Goal: Information Seeking & Learning: Learn about a topic

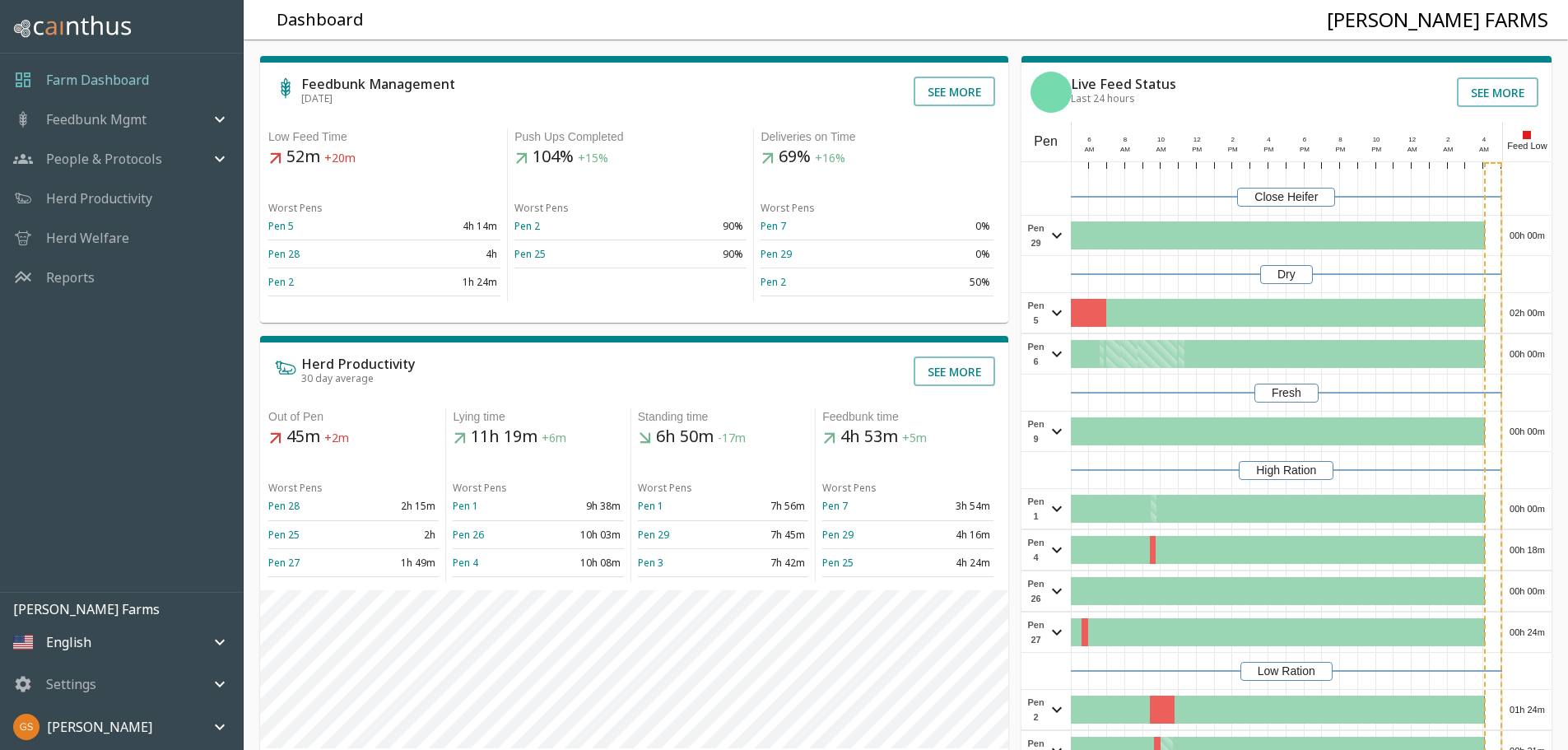
click at [1495, 255] on div at bounding box center [1286, 238] width 431 height 34
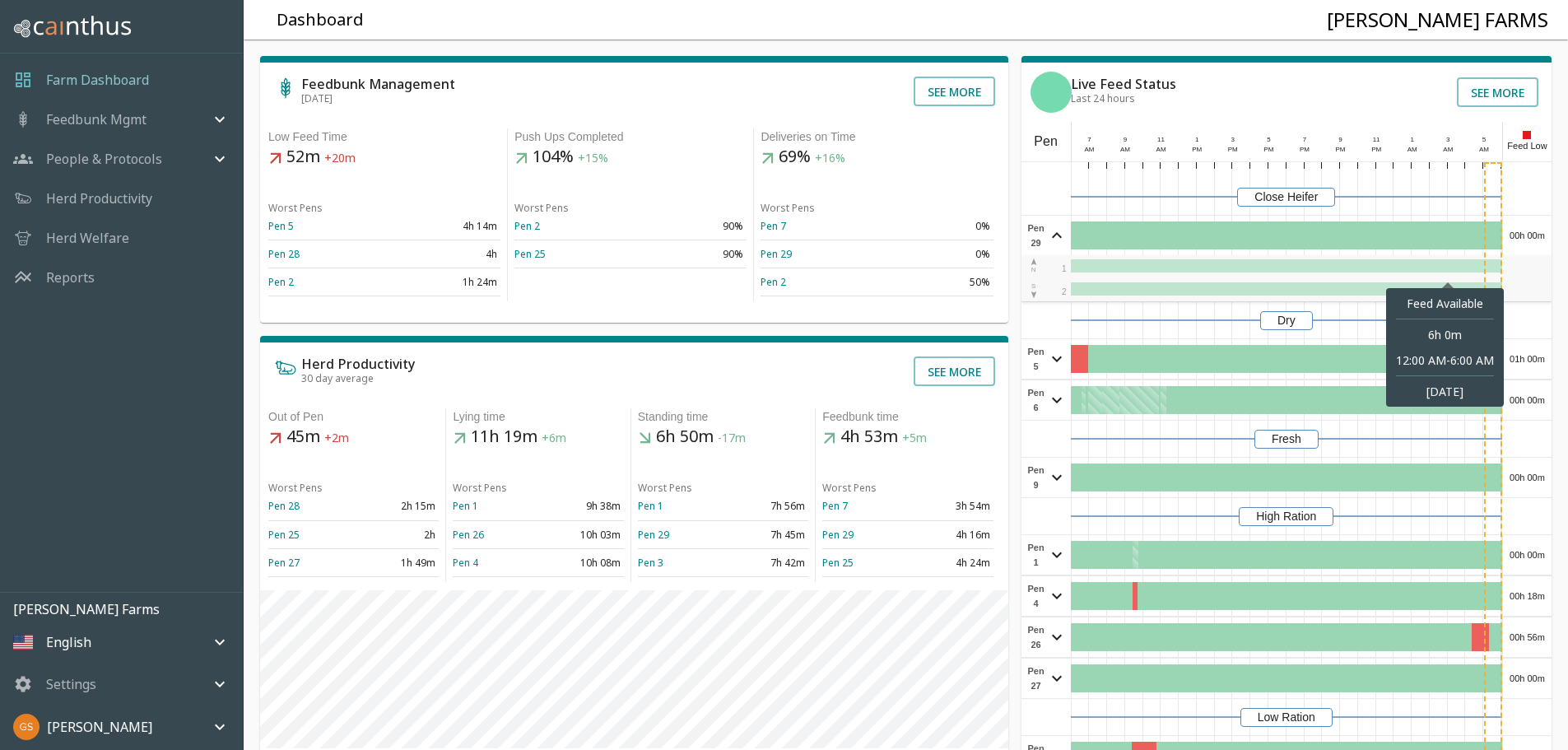
click at [1495, 249] on div at bounding box center [1447, 235] width 108 height 28
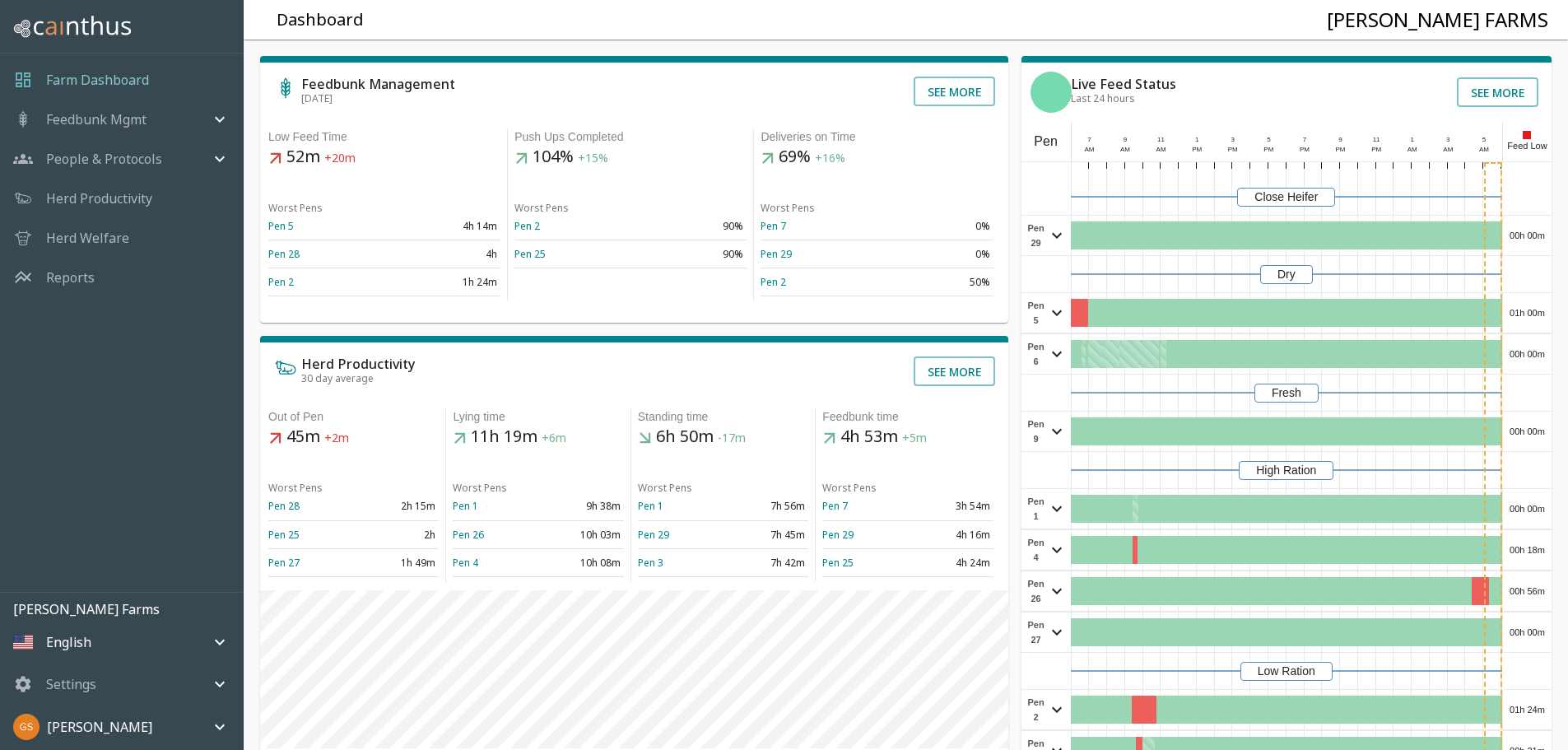
click at [72, 273] on p "Reports" at bounding box center [70, 278] width 48 height 20
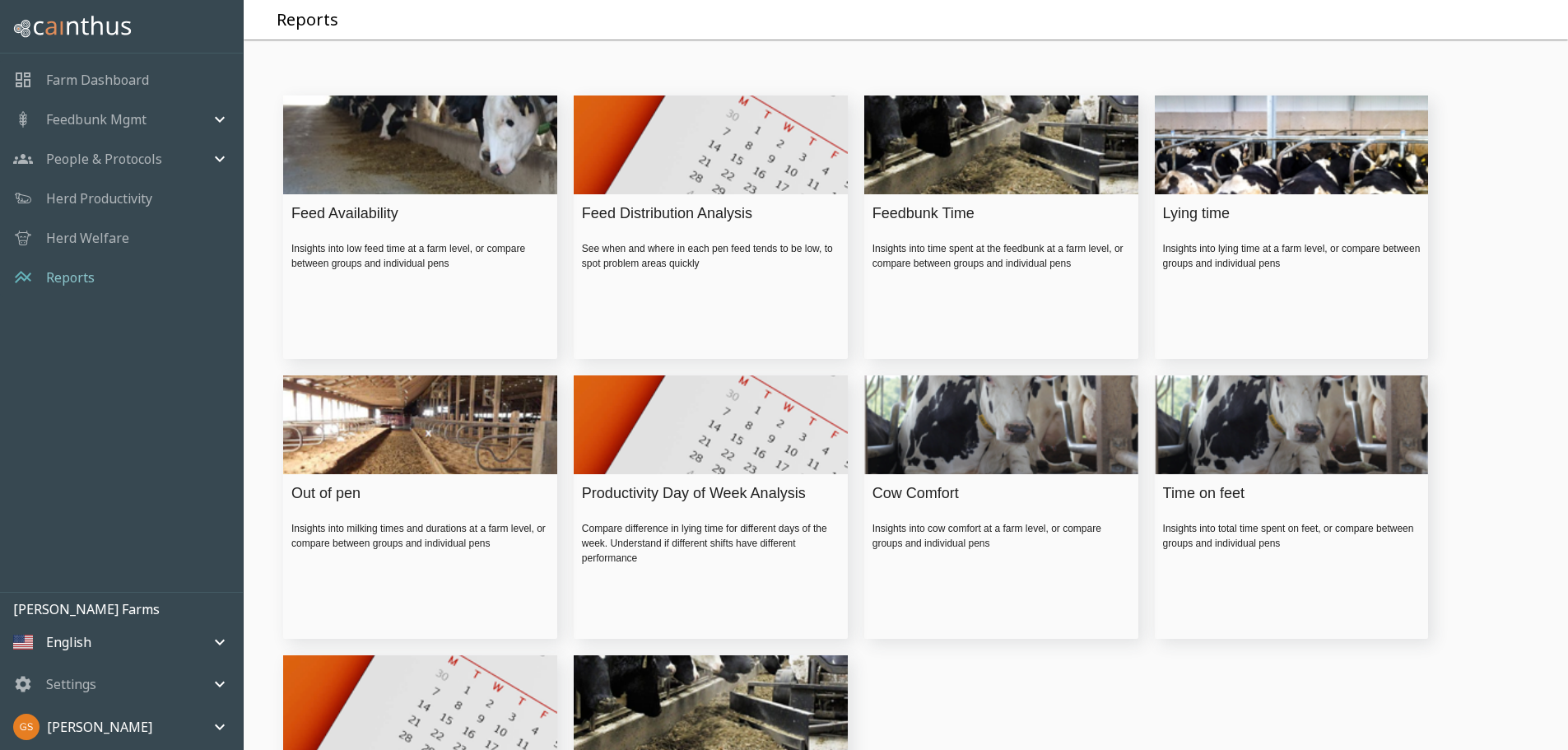
click at [376, 224] on div "Feed Availability" at bounding box center [416, 213] width 249 height 22
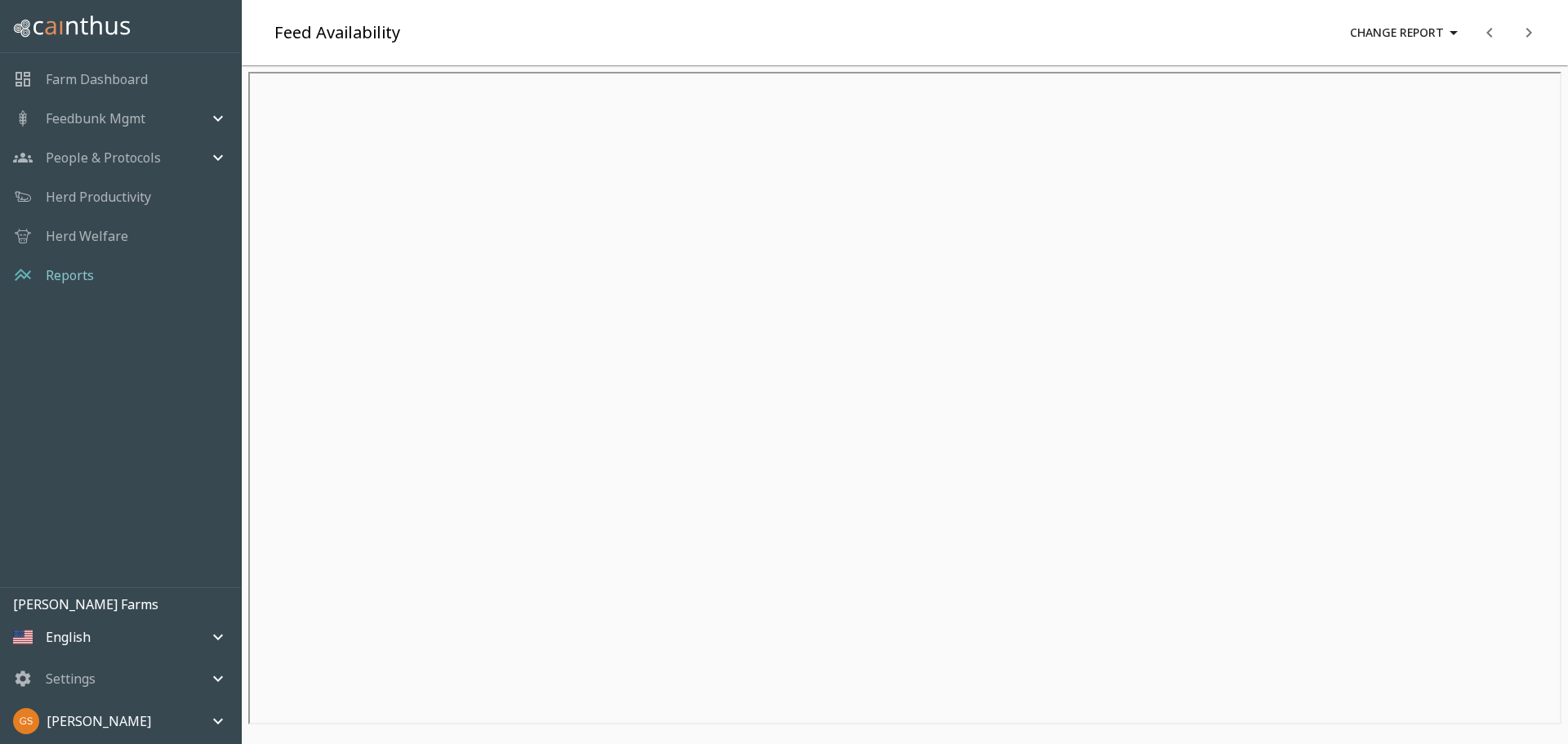
click at [78, 273] on p "Reports" at bounding box center [70, 275] width 48 height 20
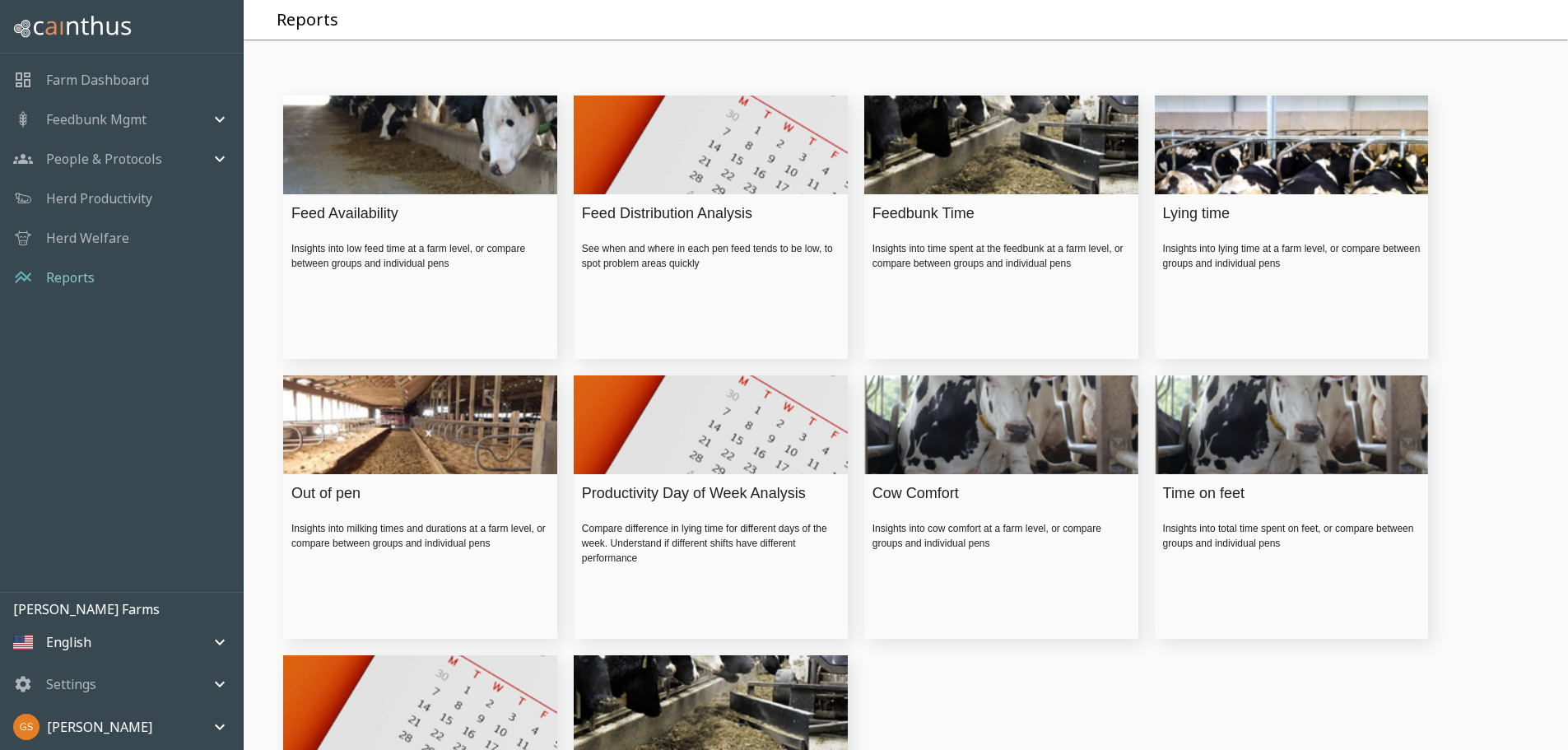
click at [945, 505] on div "Cow Comfort" at bounding box center [997, 493] width 249 height 22
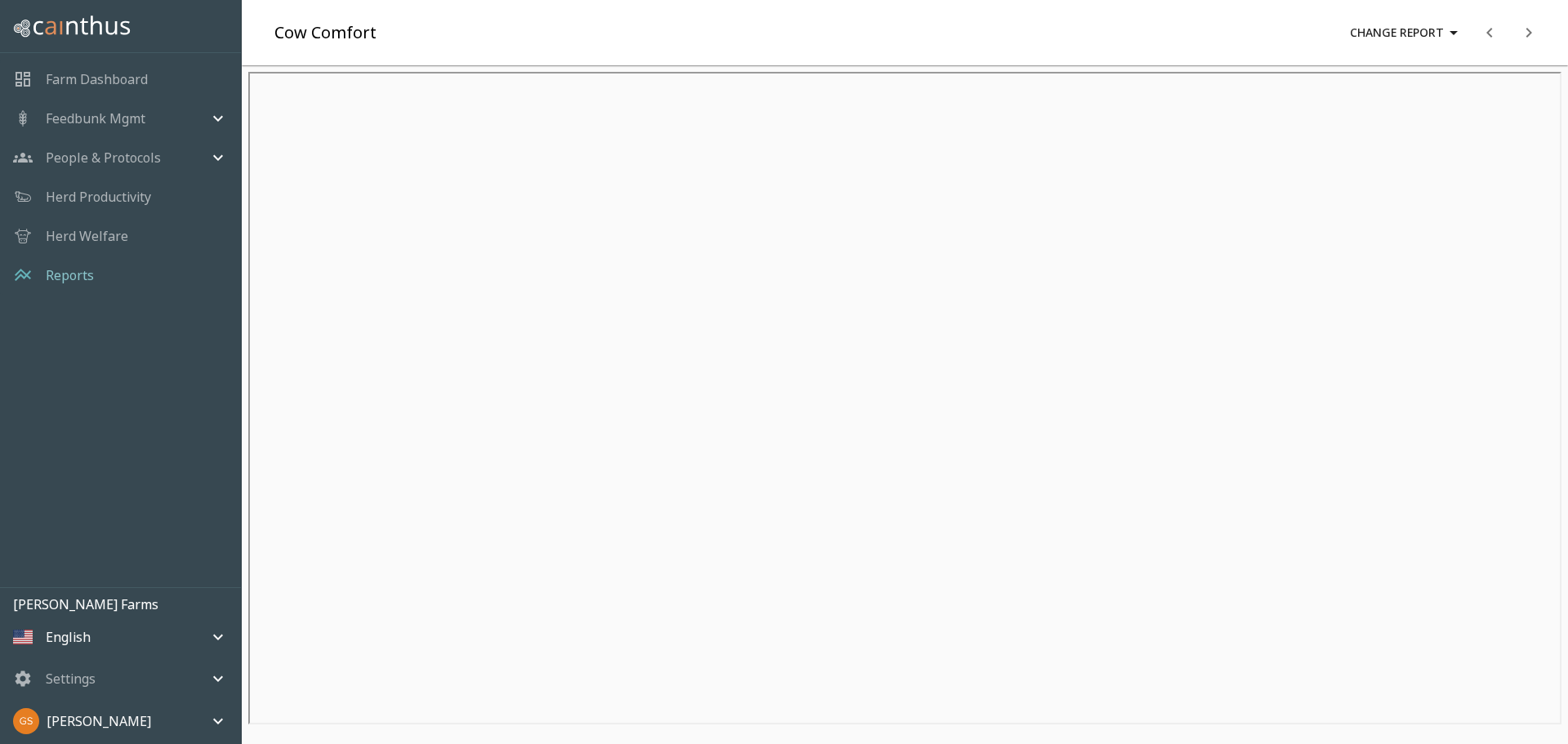
click at [78, 276] on p "Reports" at bounding box center [70, 275] width 48 height 20
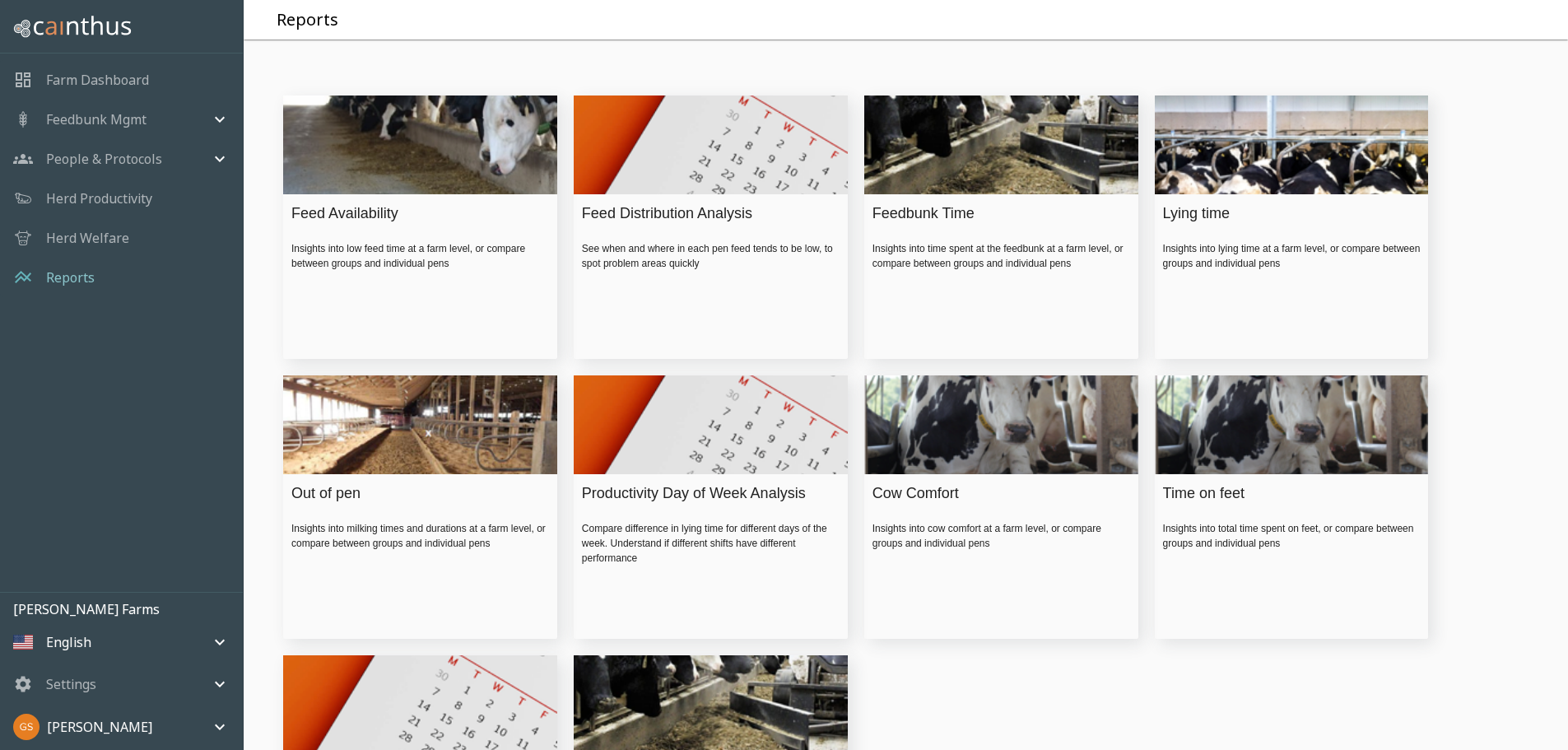
click at [1225, 224] on div "Lying time" at bounding box center [1287, 213] width 249 height 22
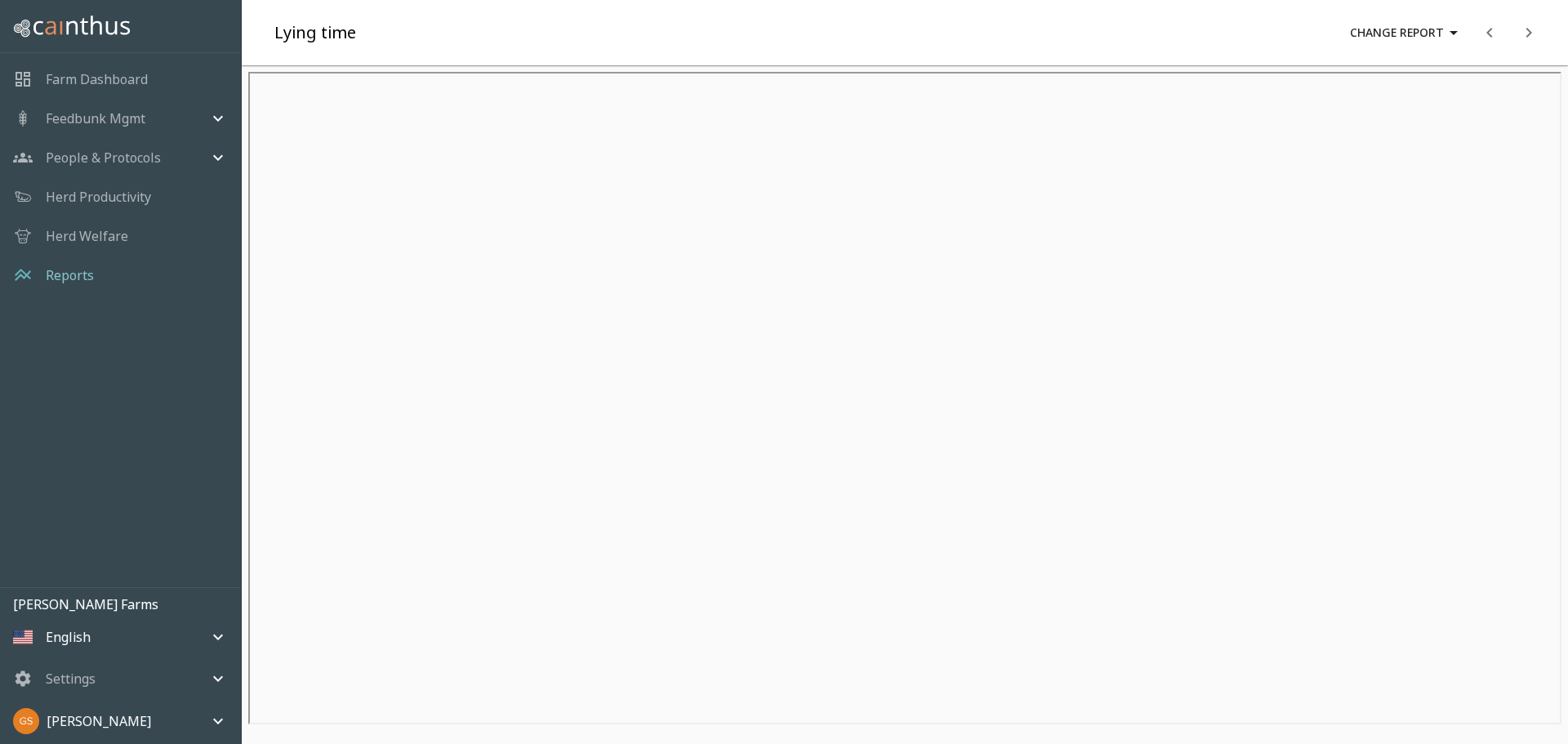
click at [76, 272] on p "Reports" at bounding box center [70, 275] width 48 height 20
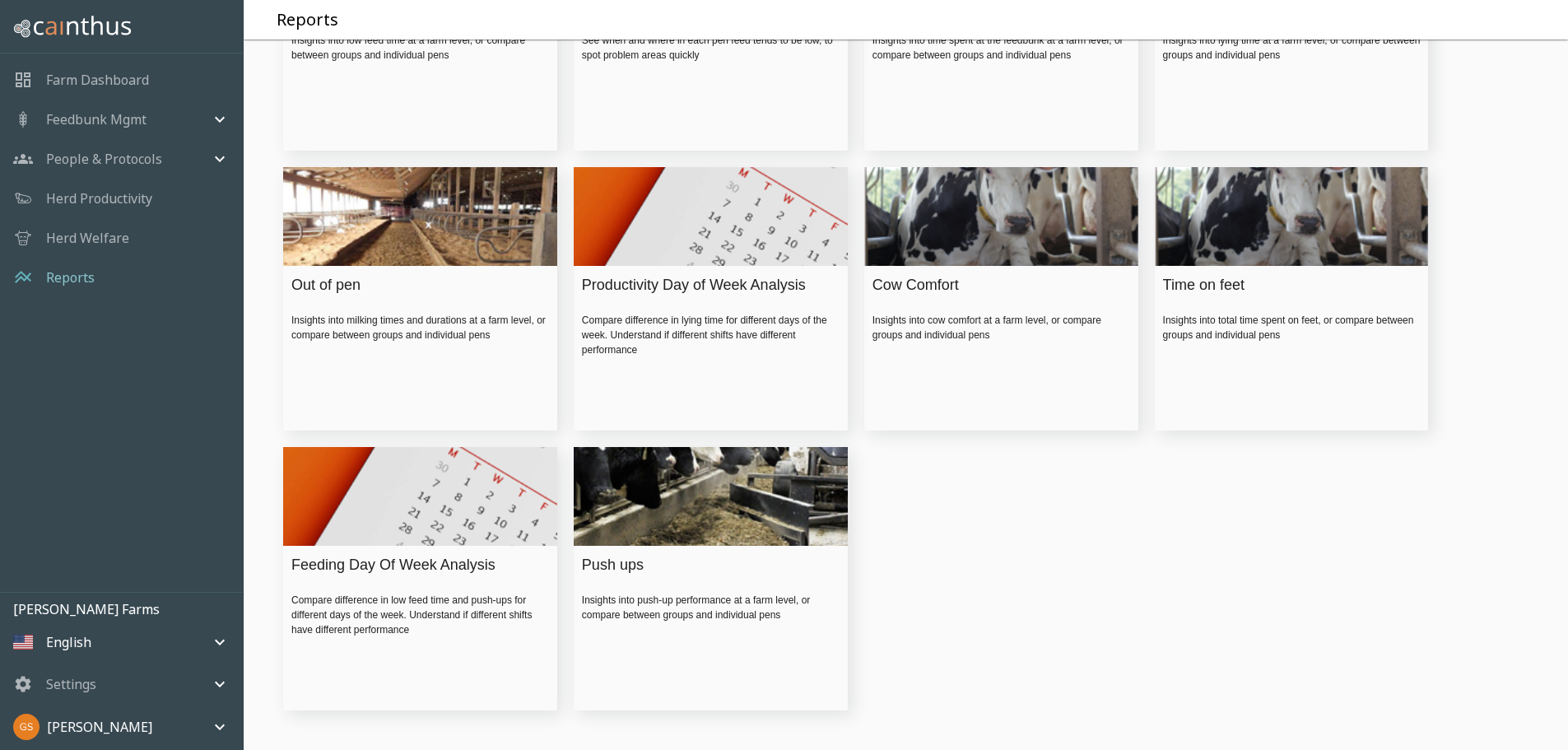
scroll to position [234, 0]
click at [1222, 286] on div "Time on feet" at bounding box center [1287, 285] width 249 height 22
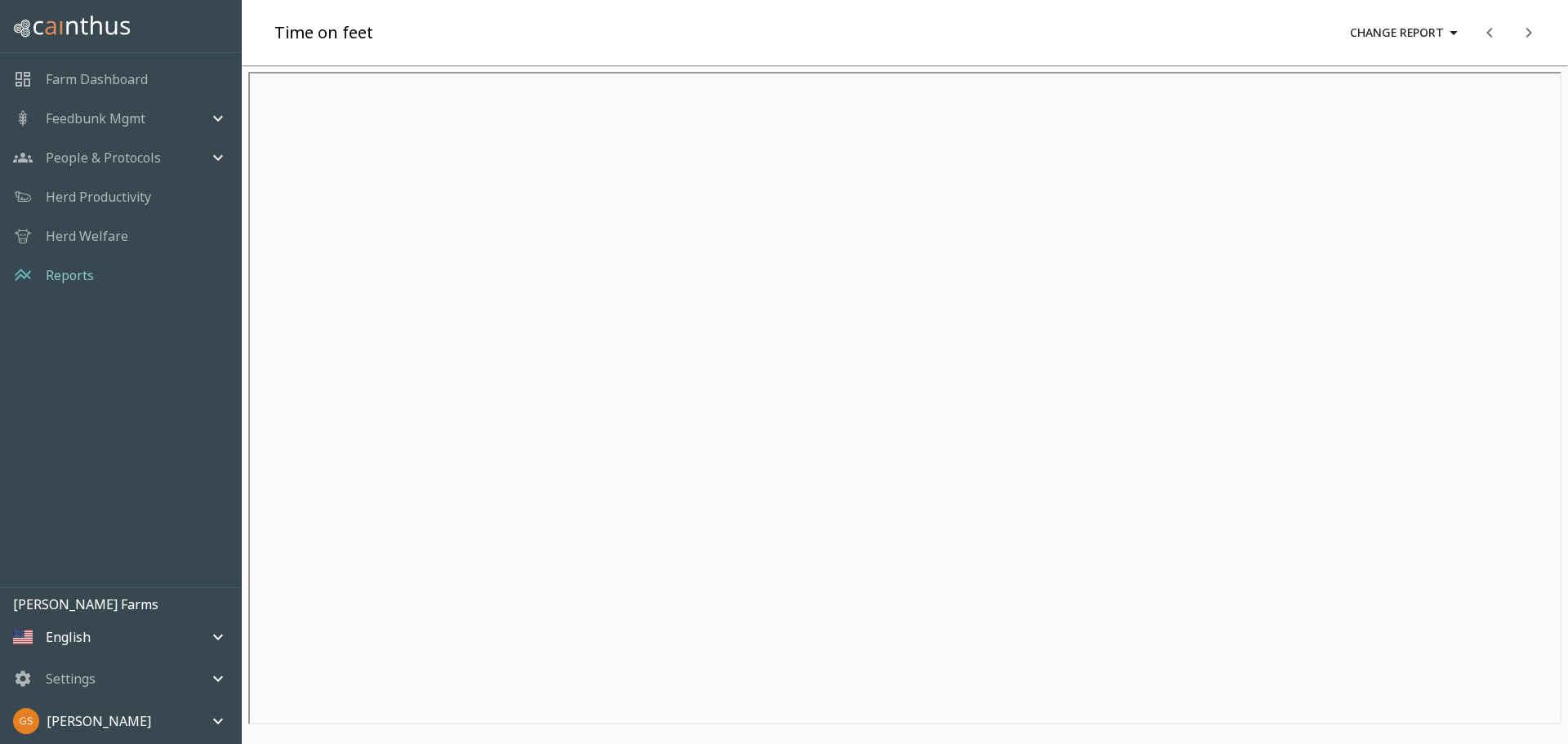
click at [132, 77] on p "Farm Dashboard" at bounding box center [97, 79] width 102 height 20
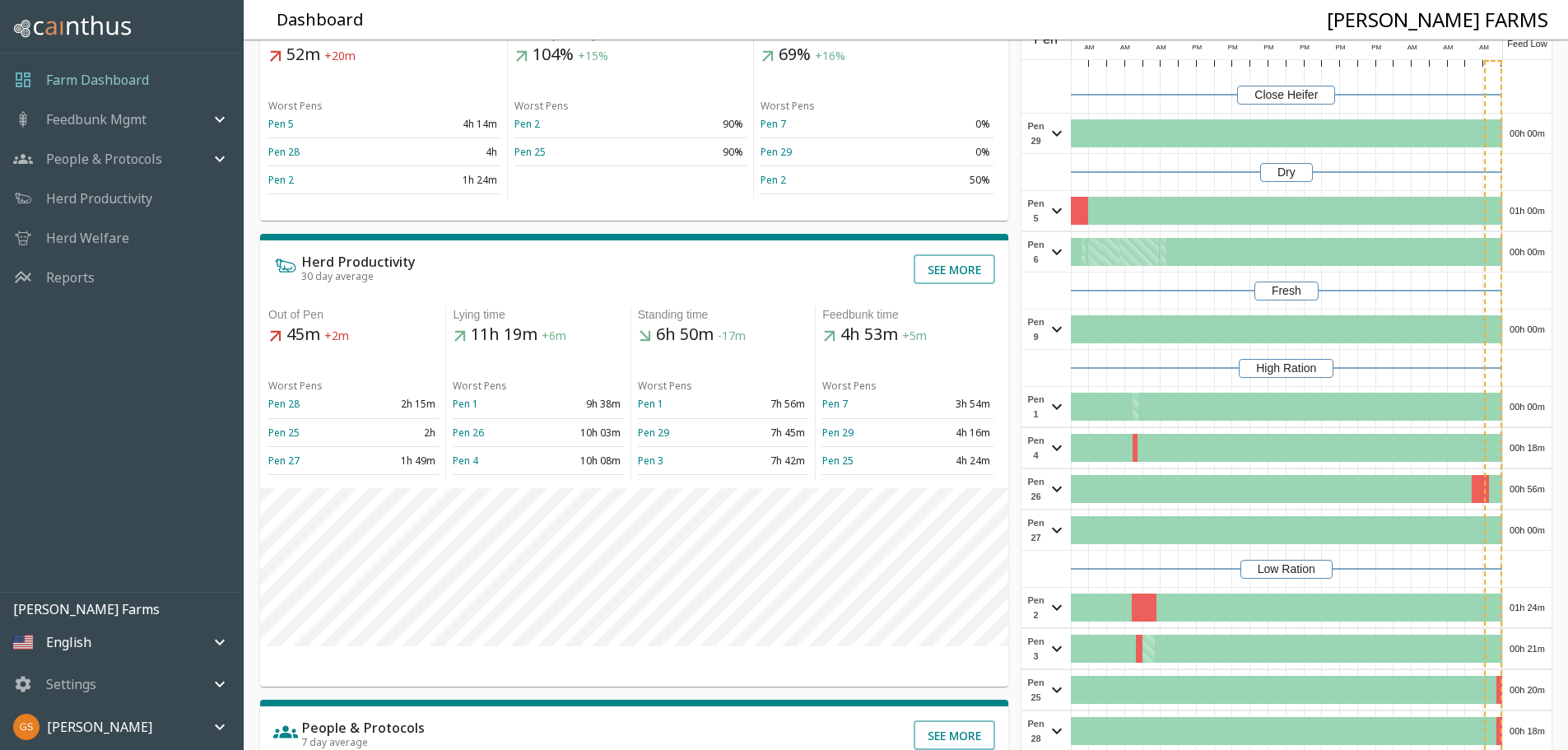
scroll to position [82, 0]
